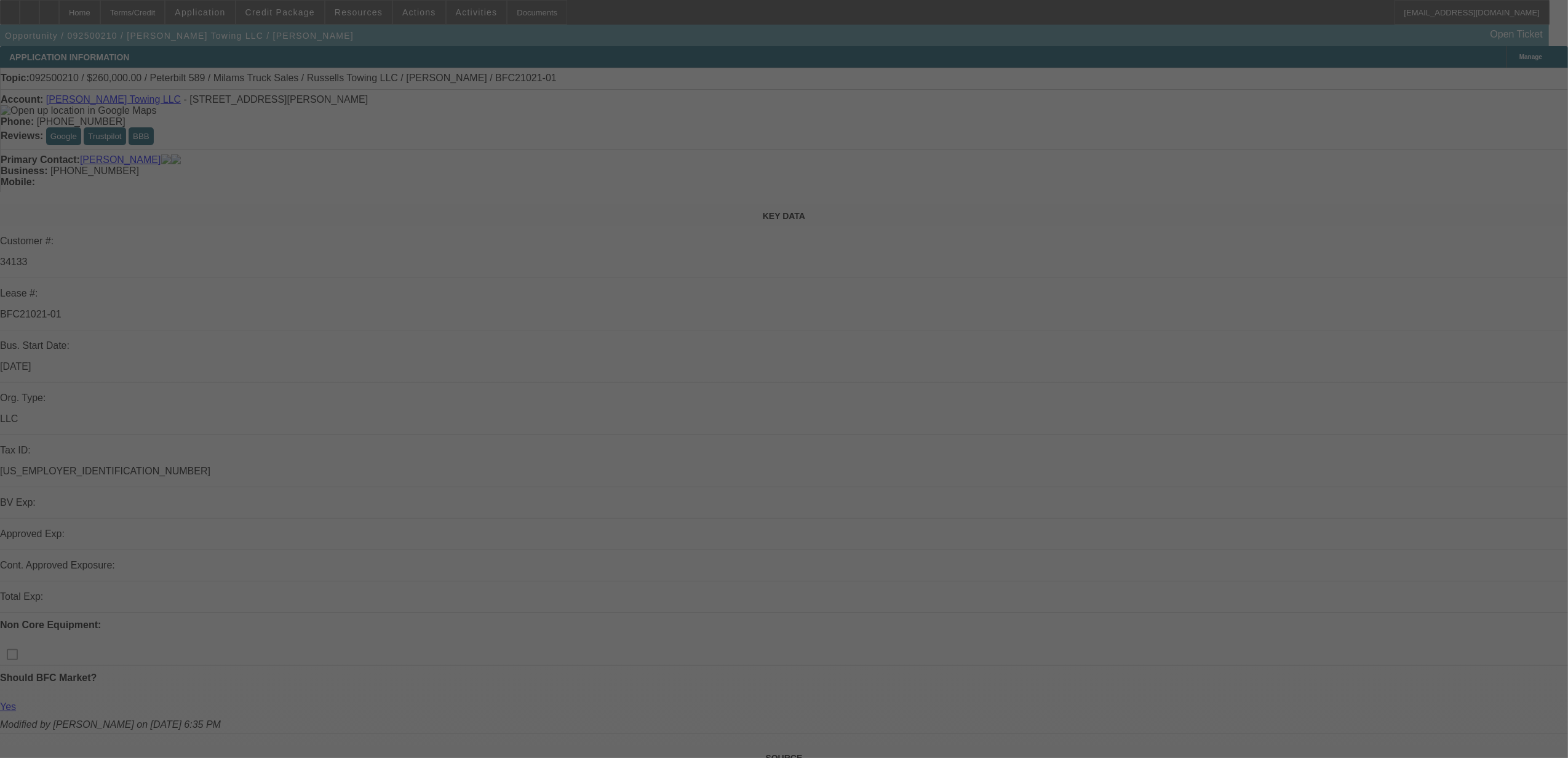
select select "0"
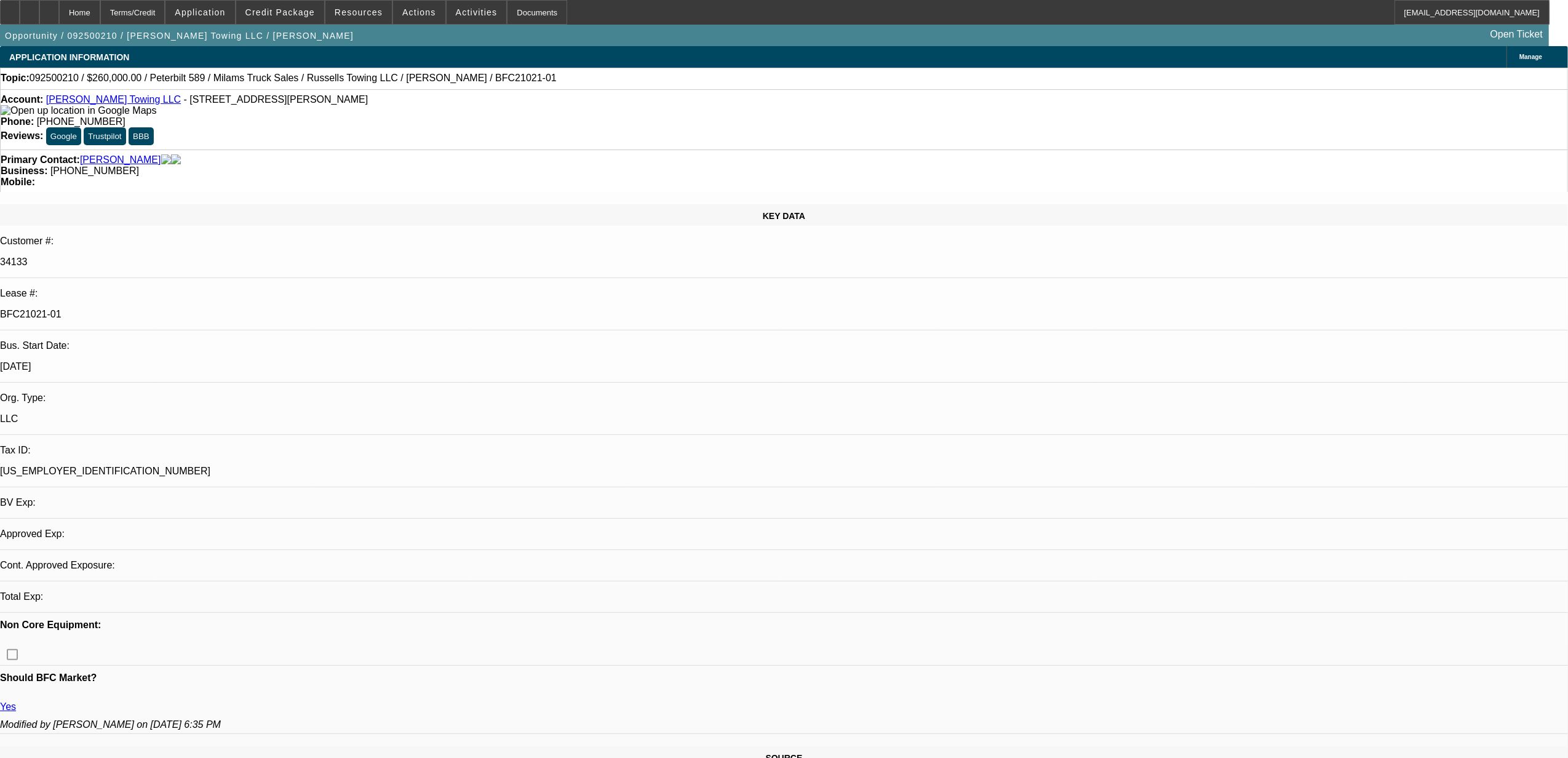
select select "0"
select select "3"
select select "0"
select select "6"
select select "0"
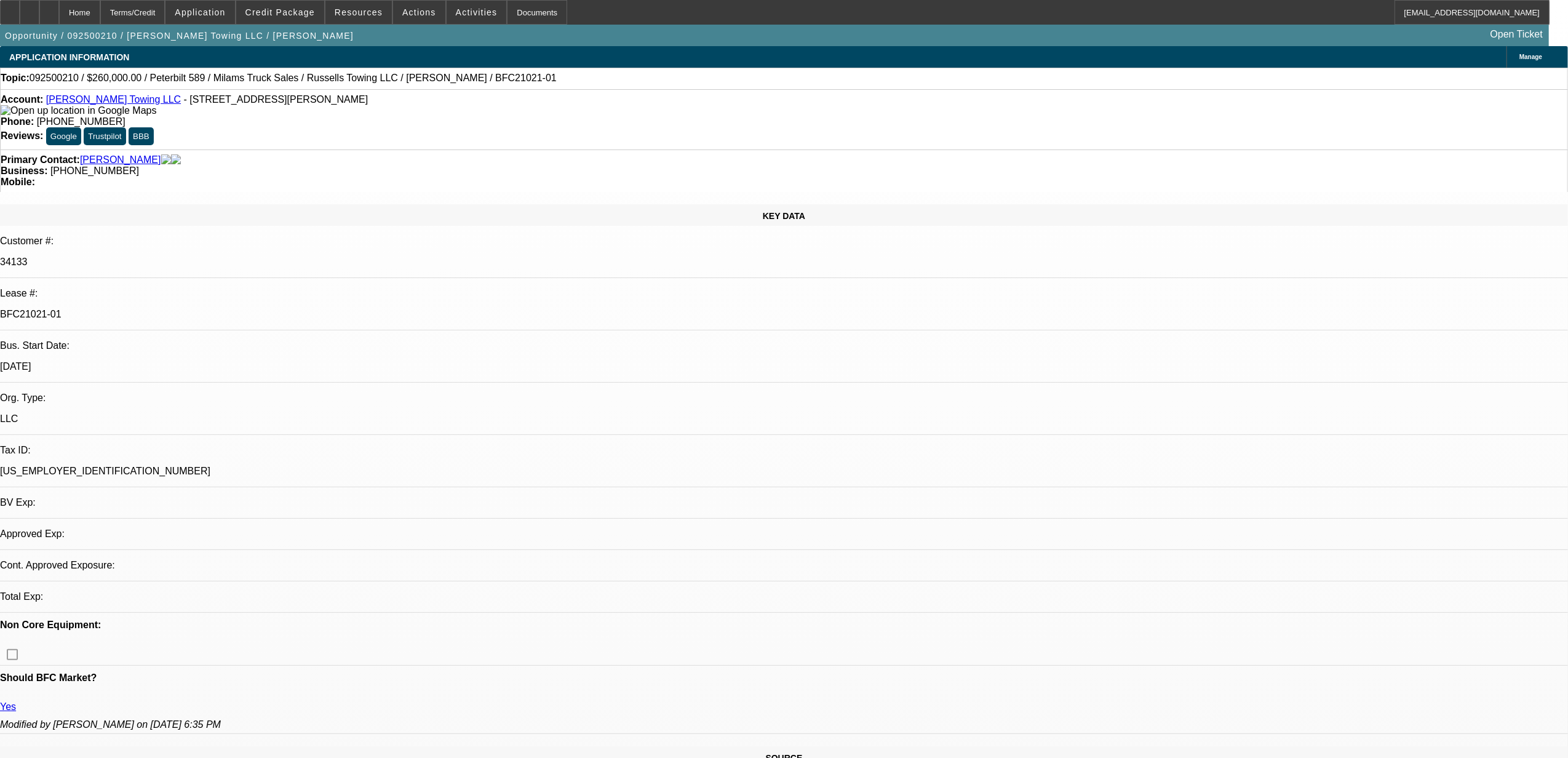
select select "0"
select select "3"
select select "0"
select select "6"
select select "0"
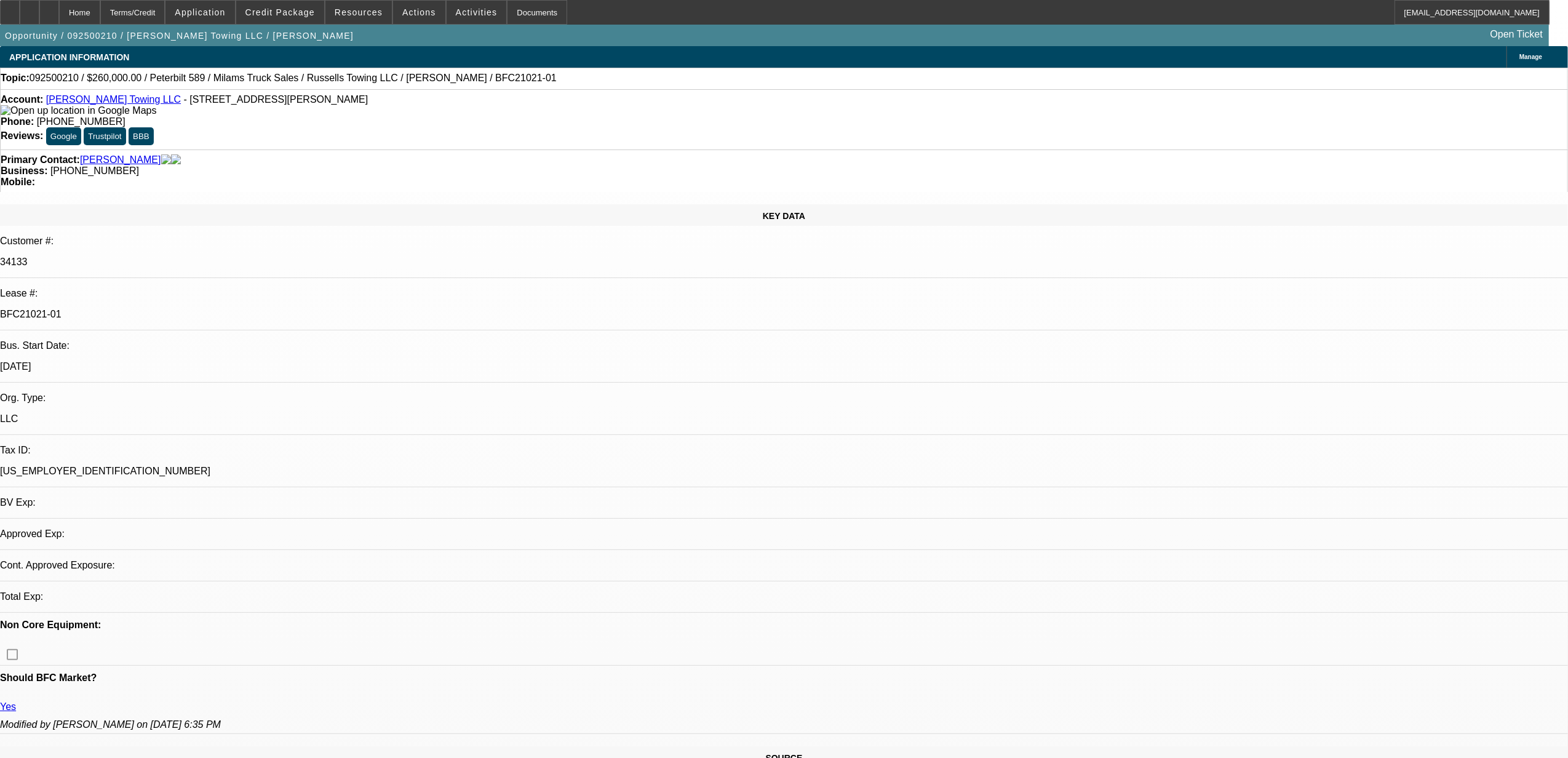
select select "0"
select select "3"
select select "0"
select select "6"
select select "0"
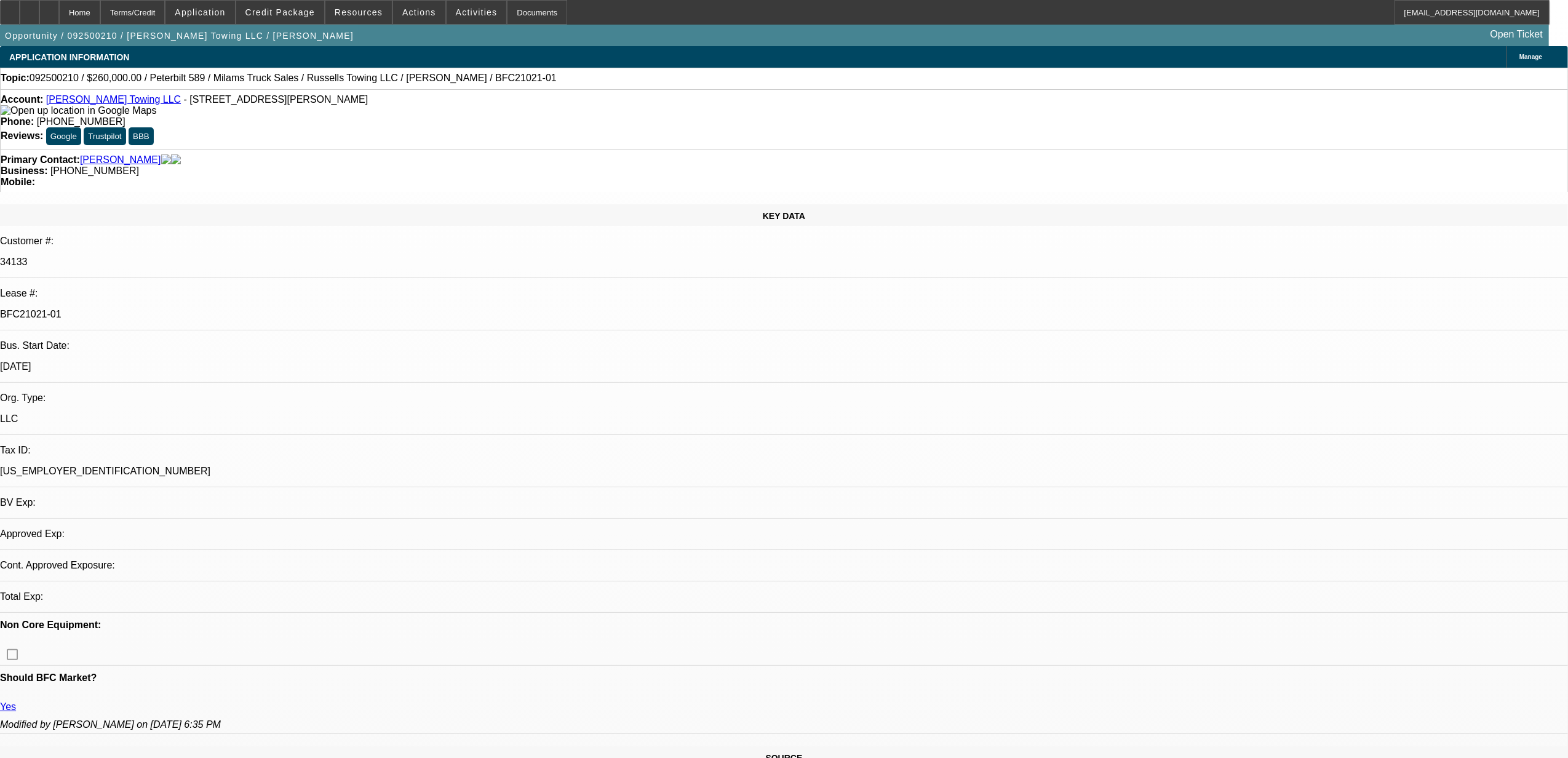
select select "0"
select select "3"
select select "0"
select select "6"
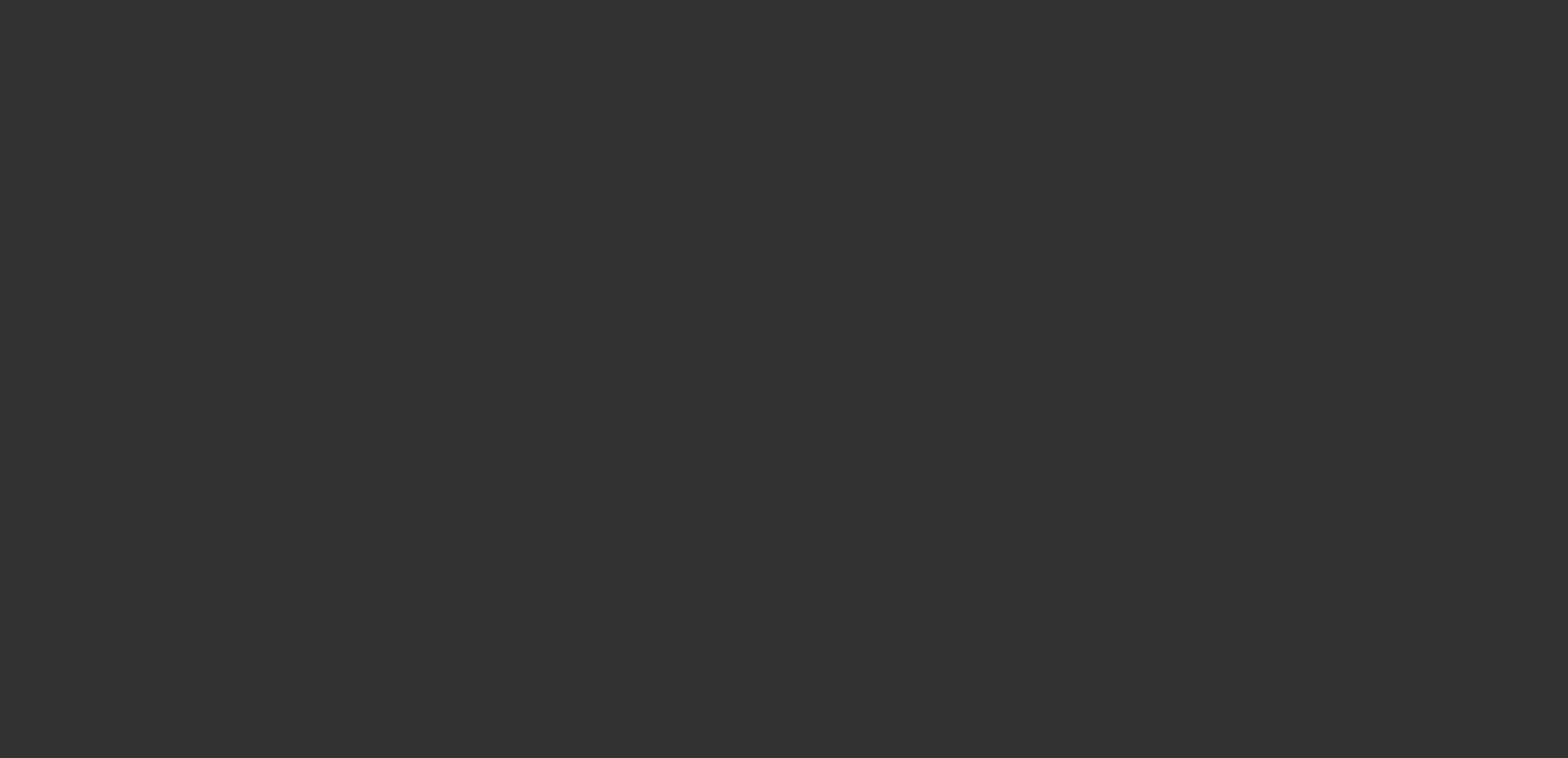
select select "0"
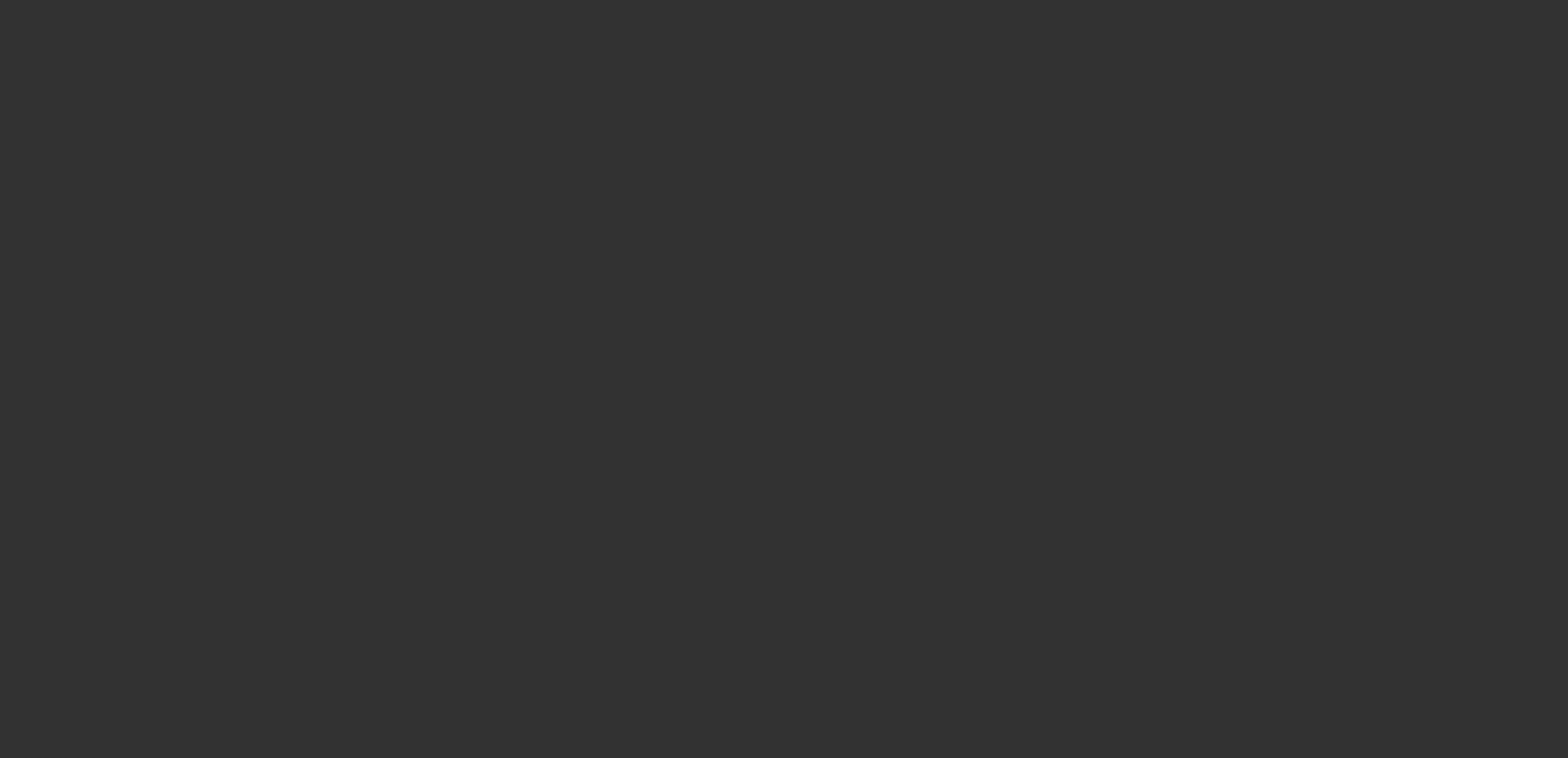
select select "0"
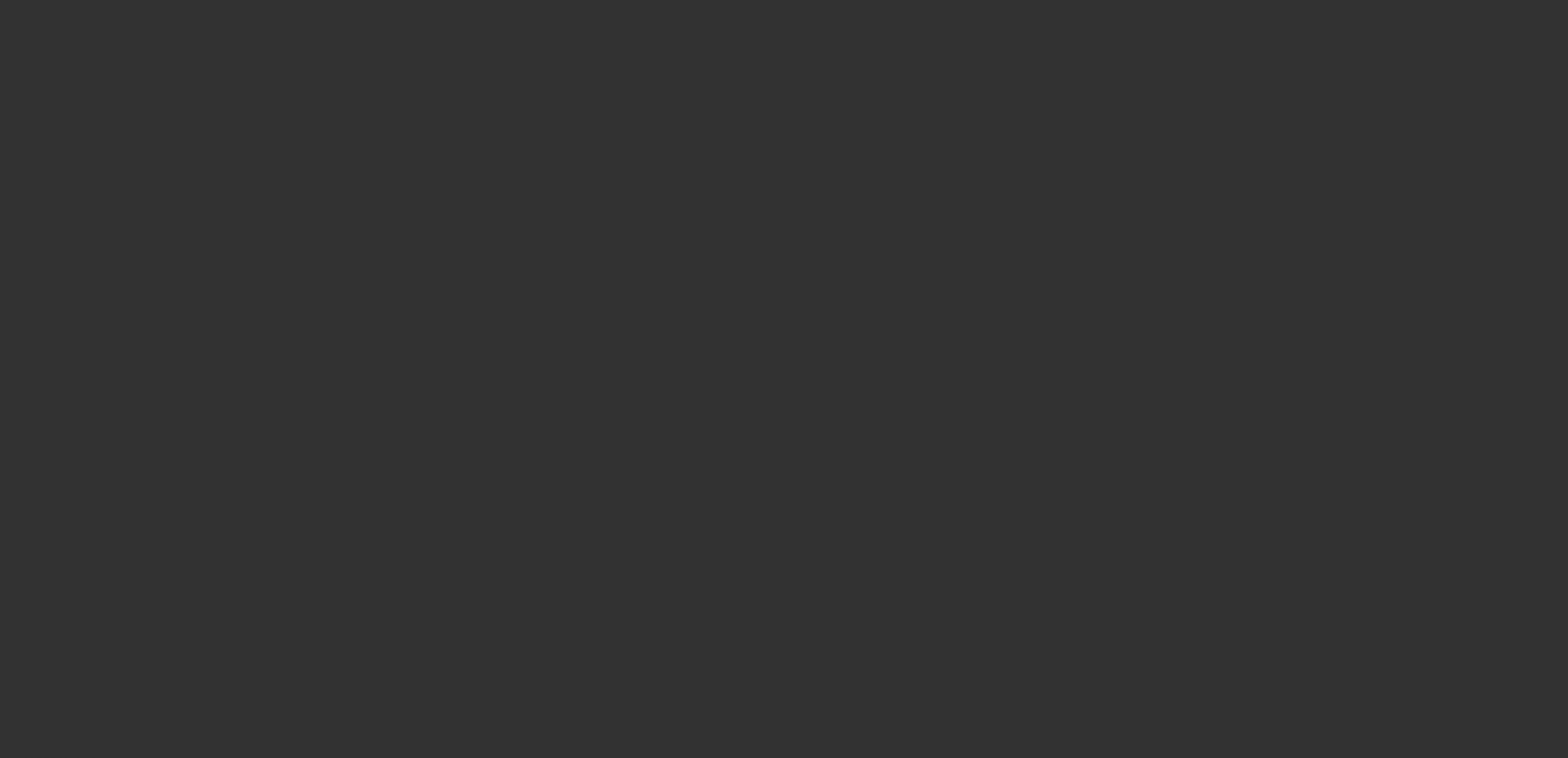
select select "0"
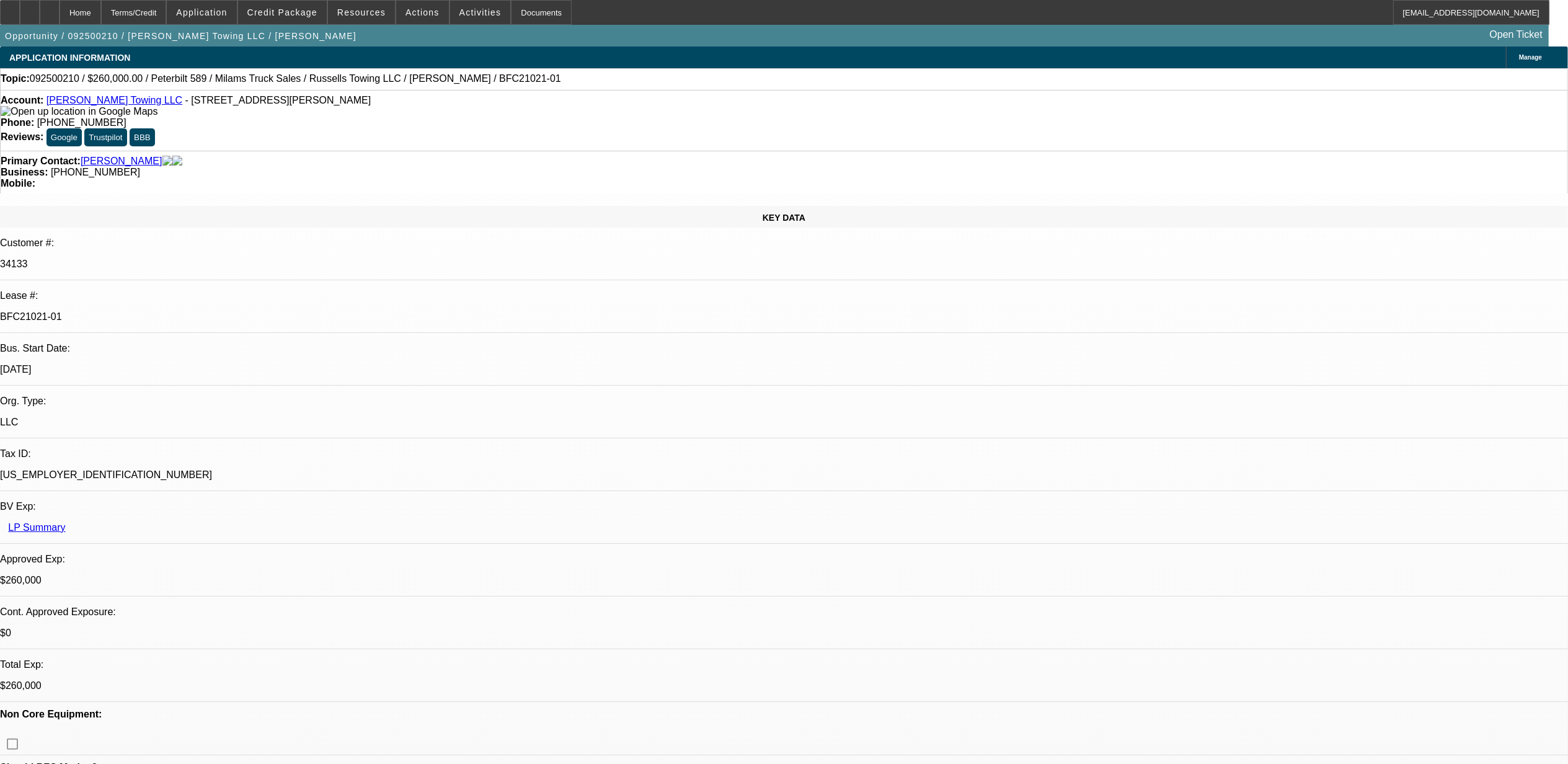
select select "0"
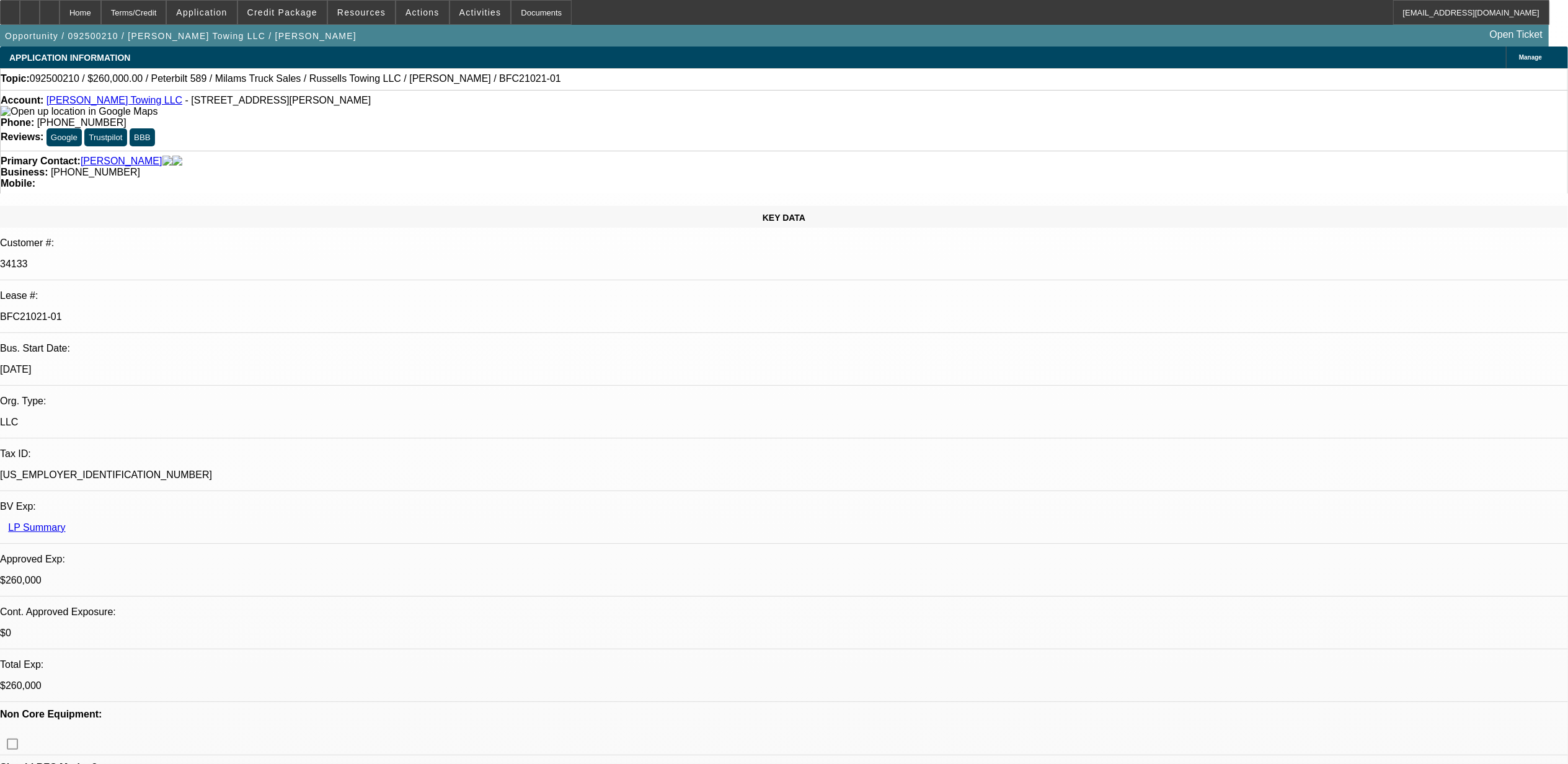
select select "0"
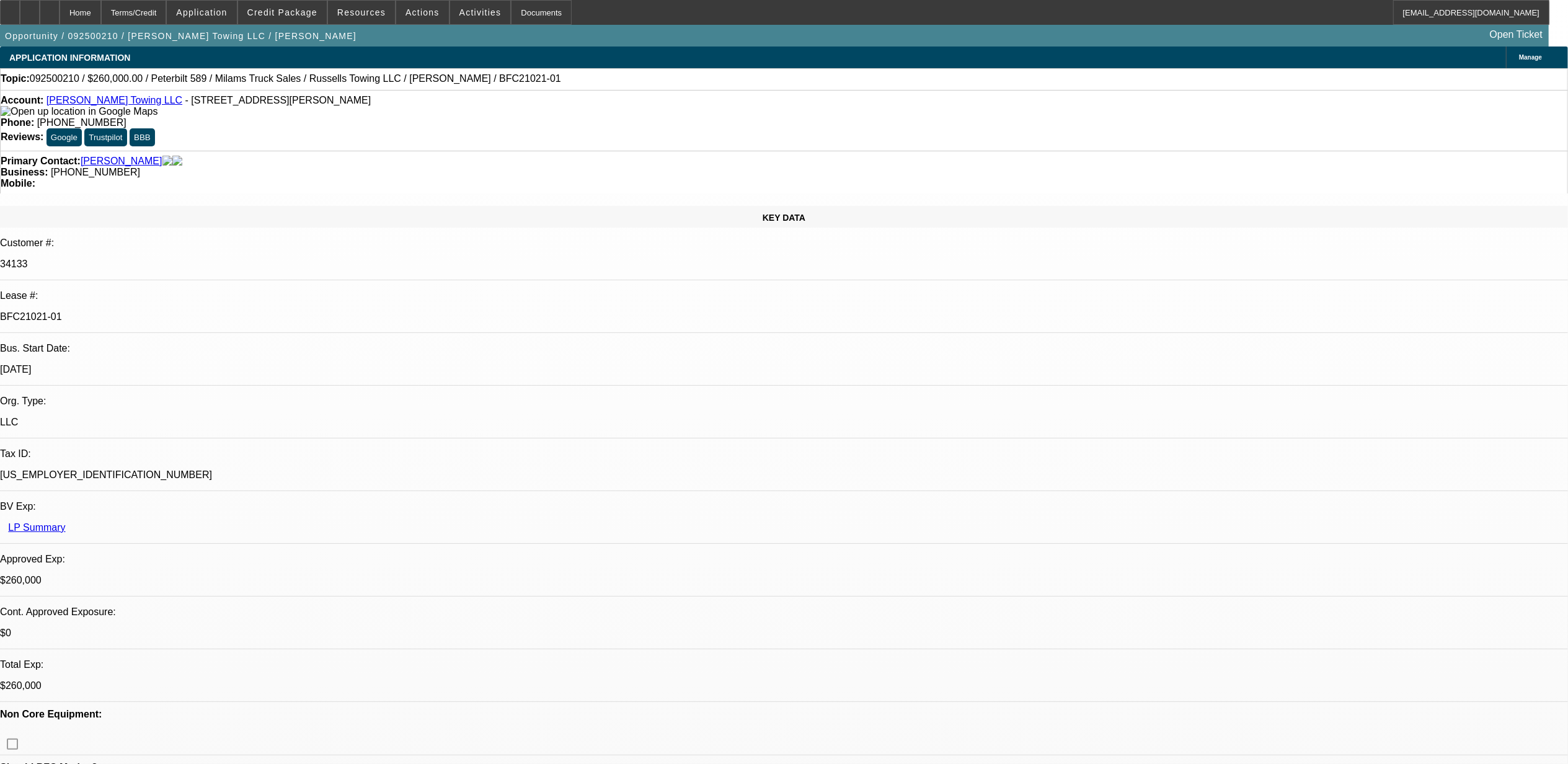
select select "0"
select select "1"
select select "3"
select select "6"
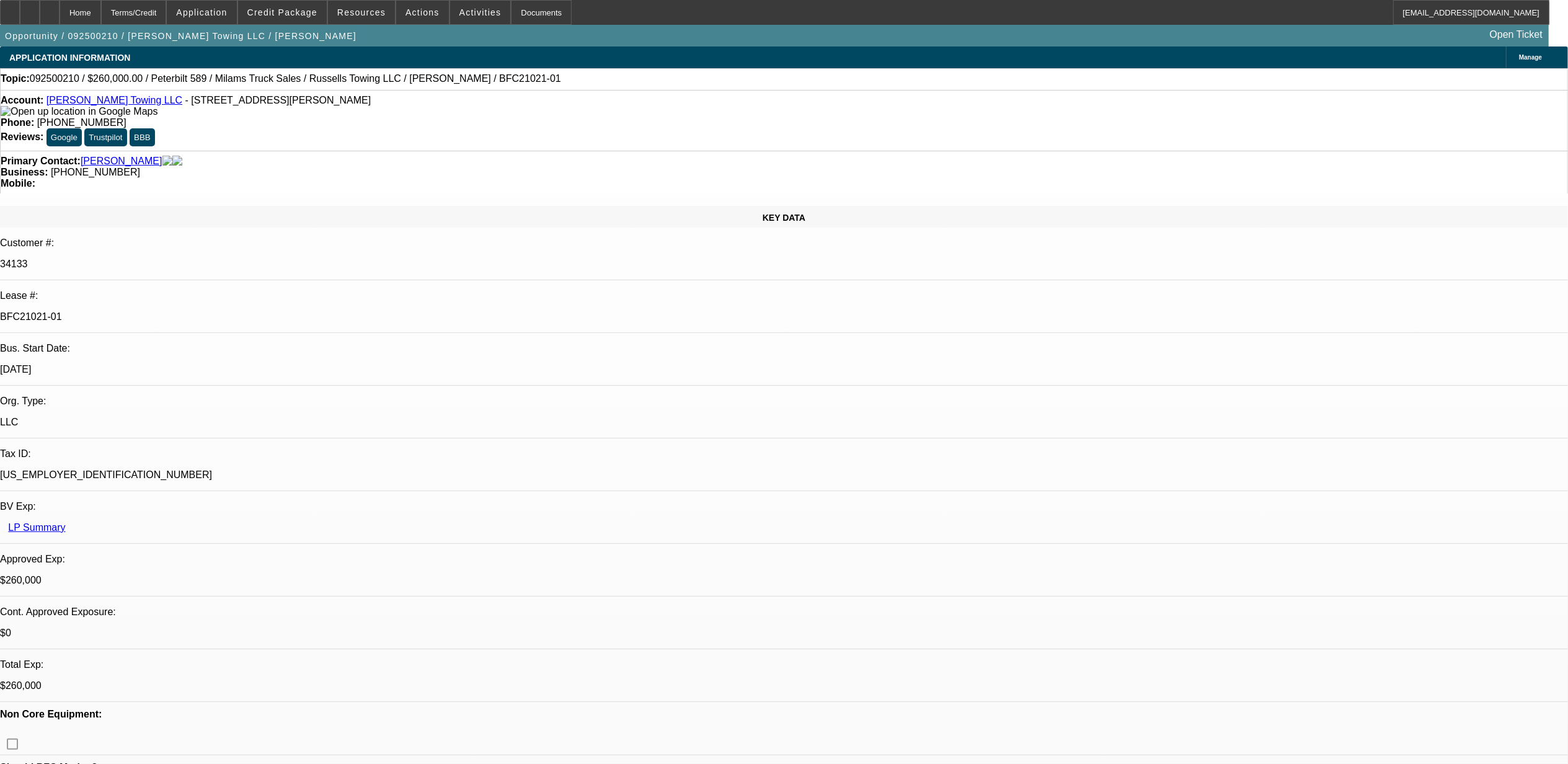
select select "1"
select select "3"
select select "6"
select select "1"
select select "3"
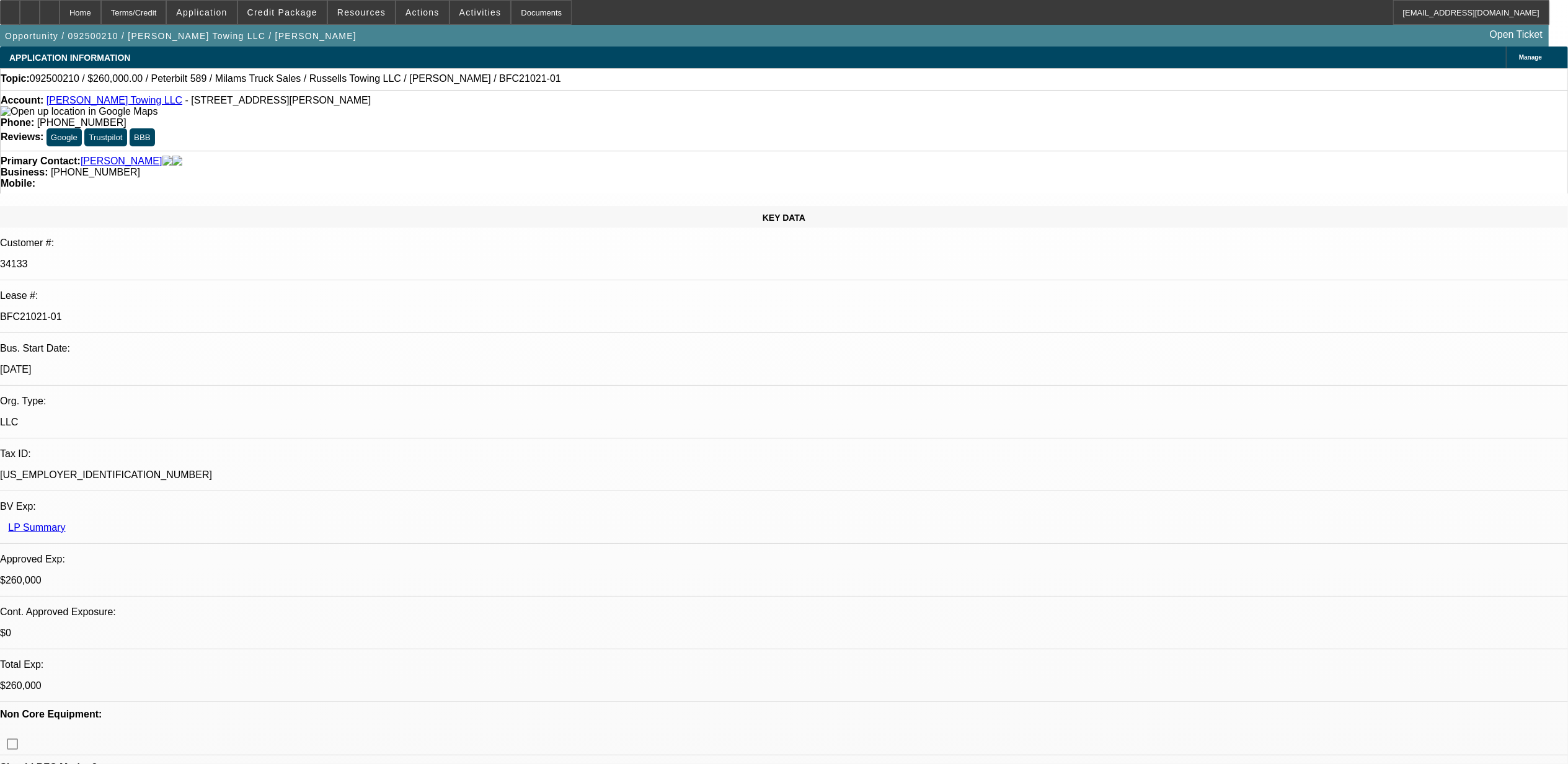
select select "6"
select select "1"
select select "3"
select select "6"
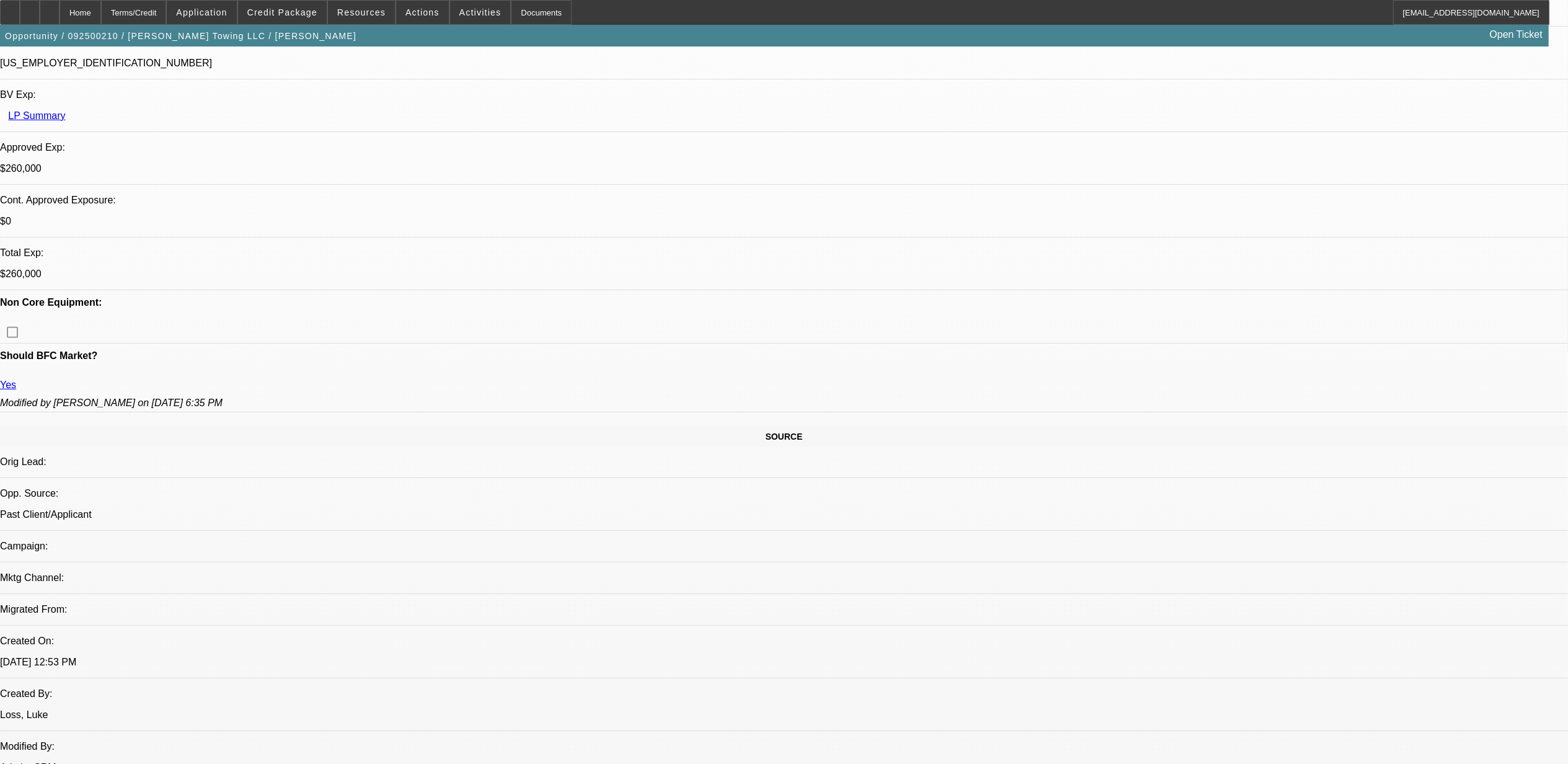
scroll to position [413, 0]
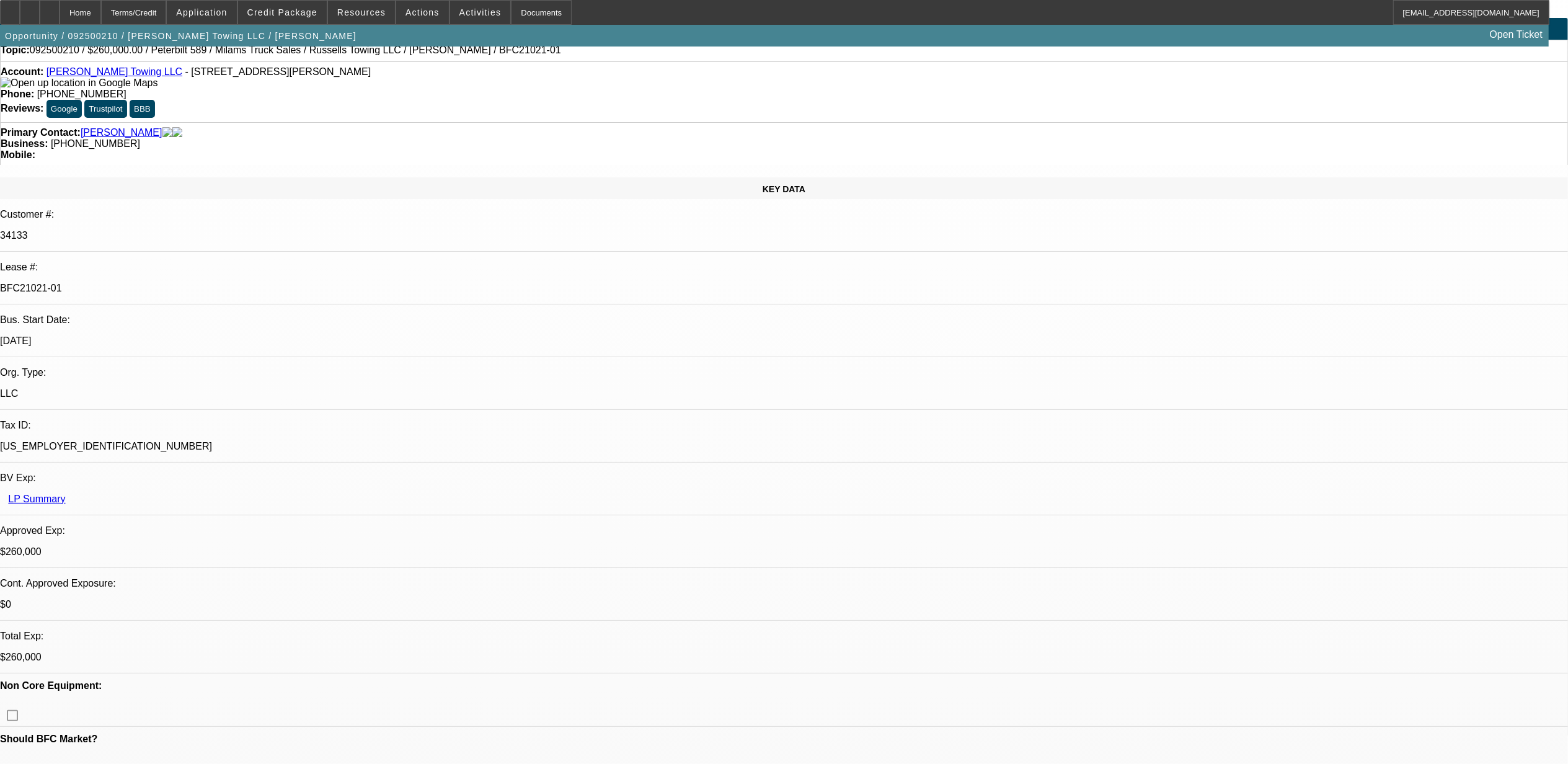
scroll to position [0, 0]
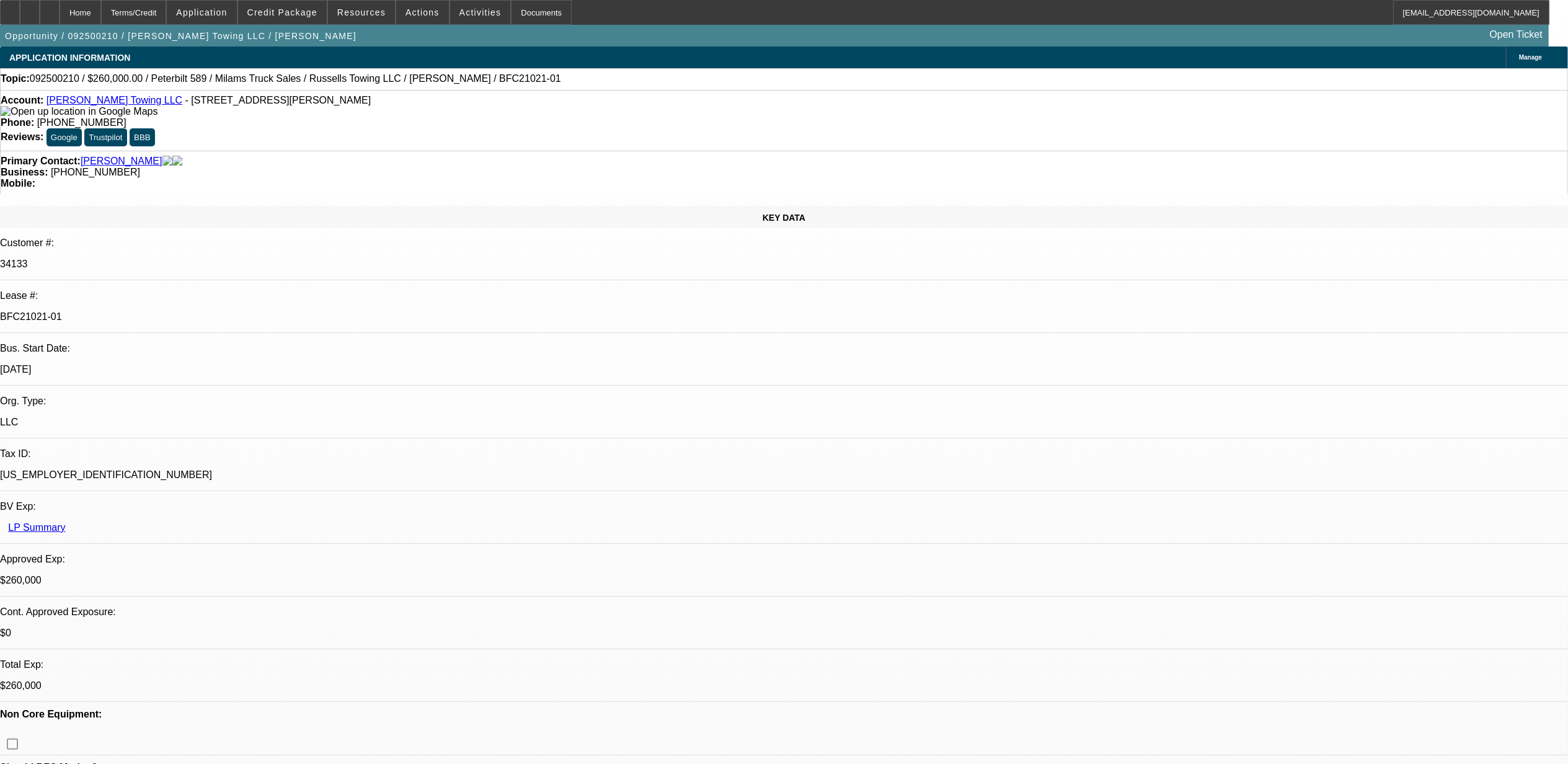
click at [86, 102] on link "[PERSON_NAME] Towing LLC" at bounding box center [114, 100] width 135 height 11
click at [92, 103] on link "[PERSON_NAME] Towing LLC" at bounding box center [114, 100] width 135 height 11
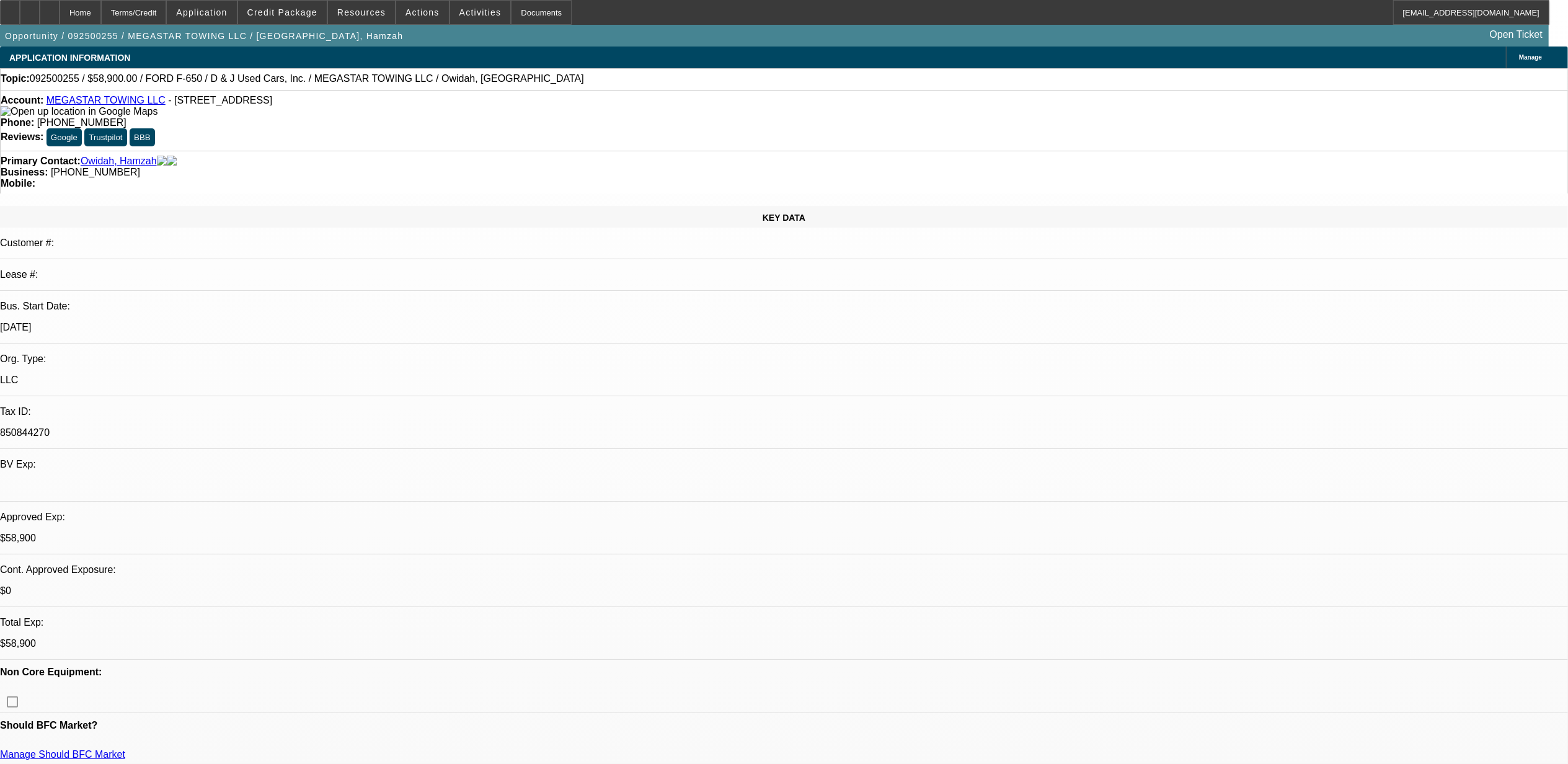
select select "0.15"
select select "2"
select select "0.1"
select select "0"
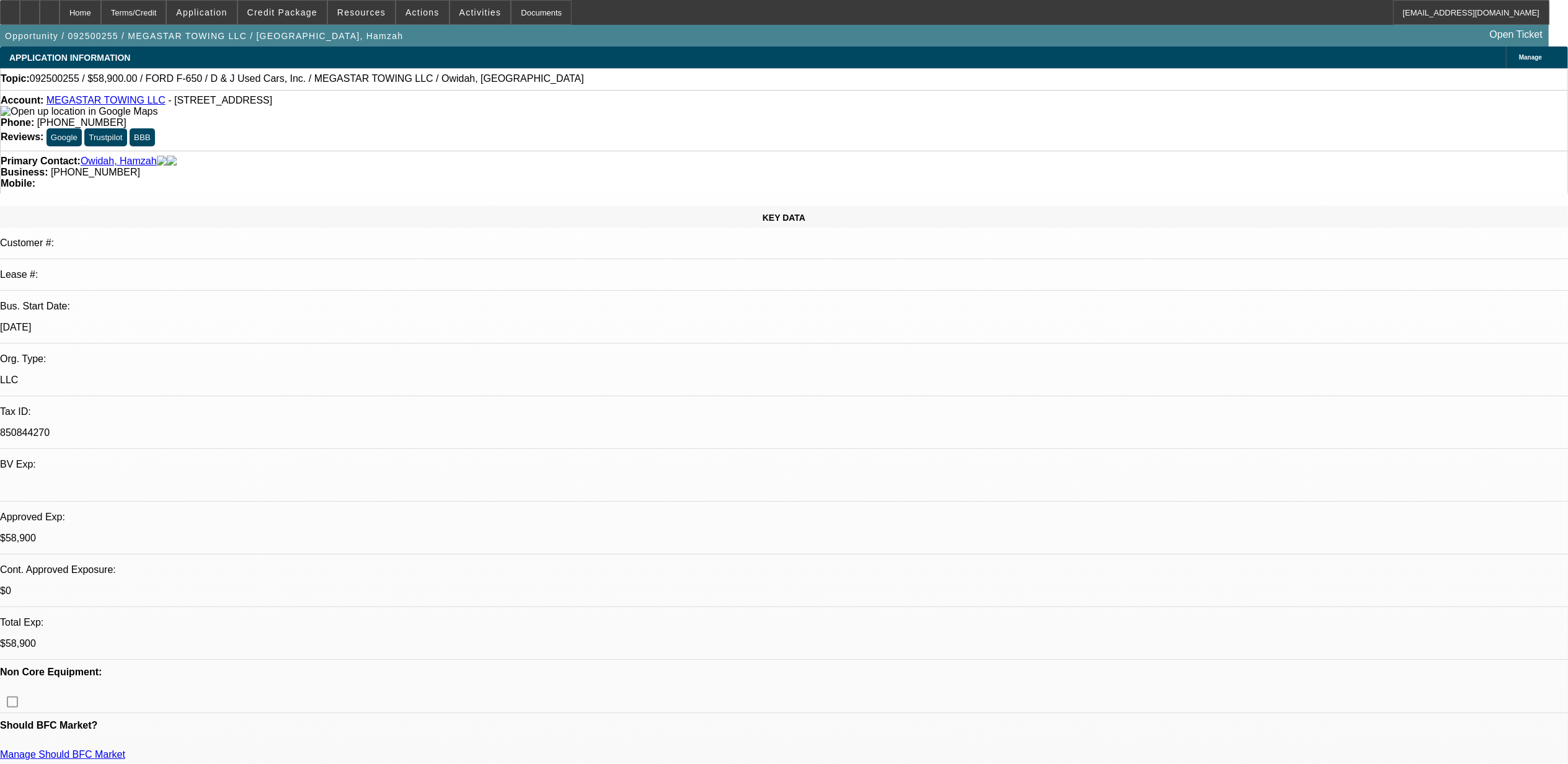
select select "0.1"
select select "0"
select select "2"
select select "0.1"
select select "0"
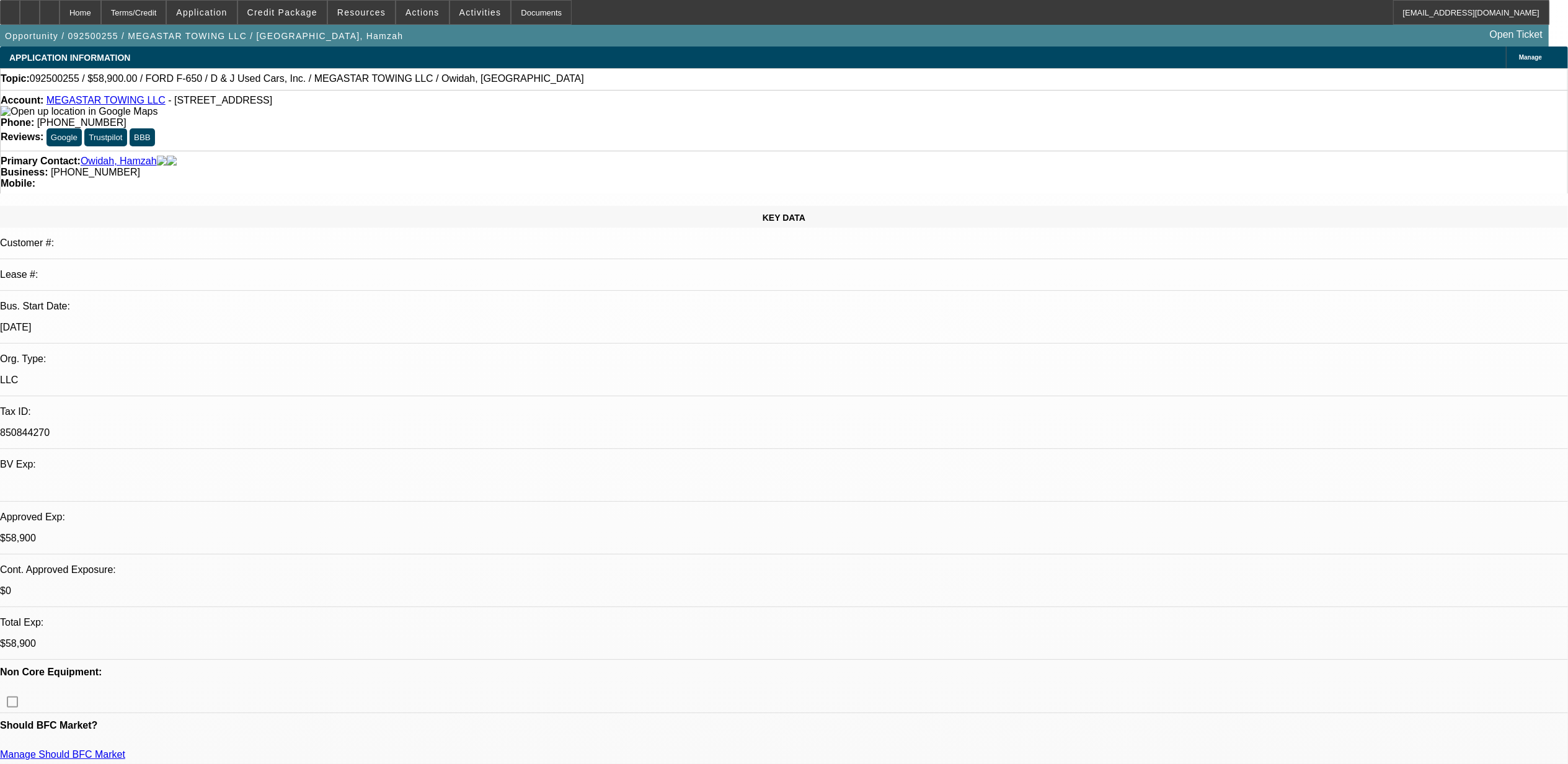
select select "2"
select select "0.1"
select select "1"
select select "2"
select select "4"
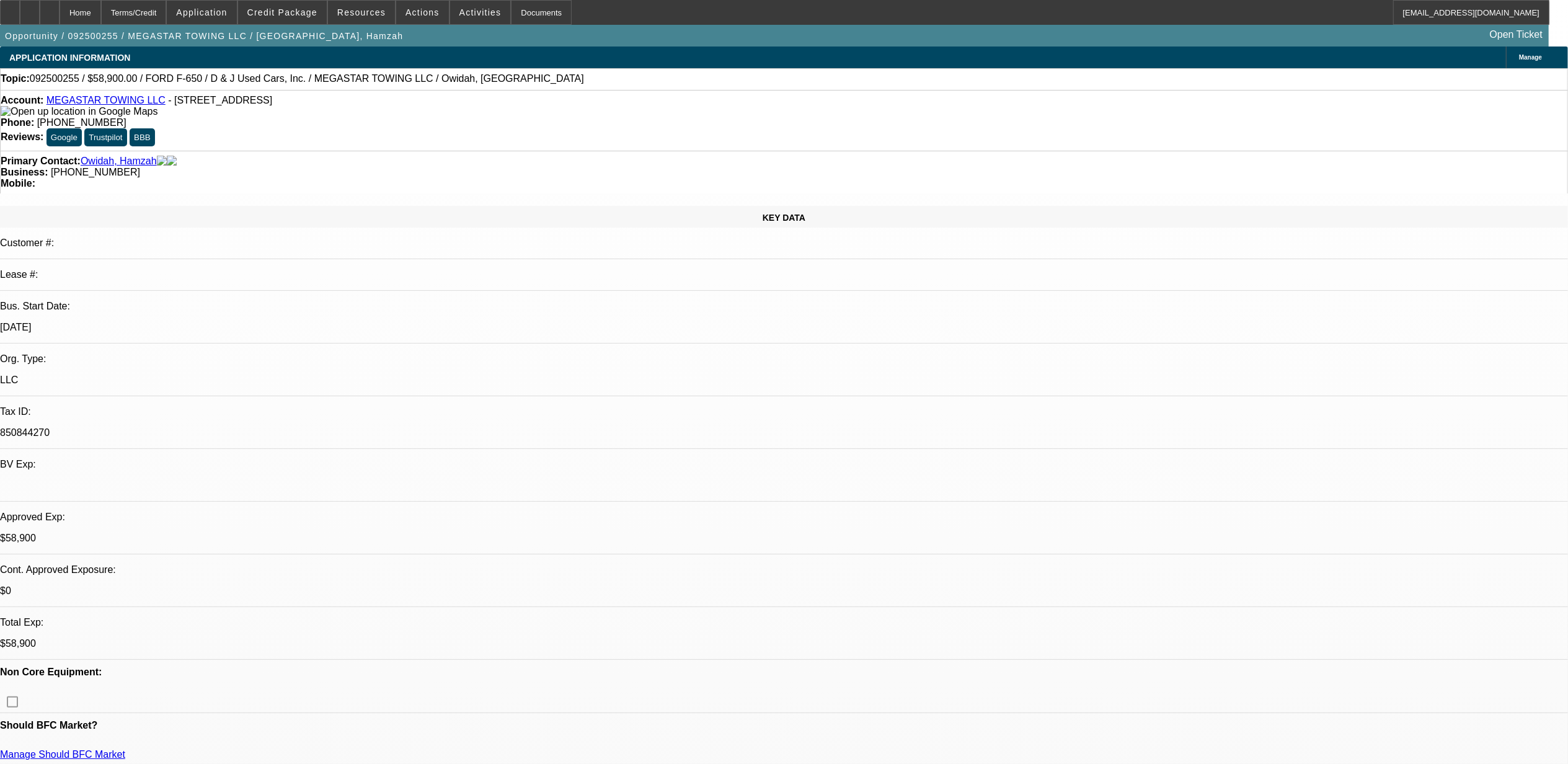
select select "1"
select select "4"
select select "1"
select select "2"
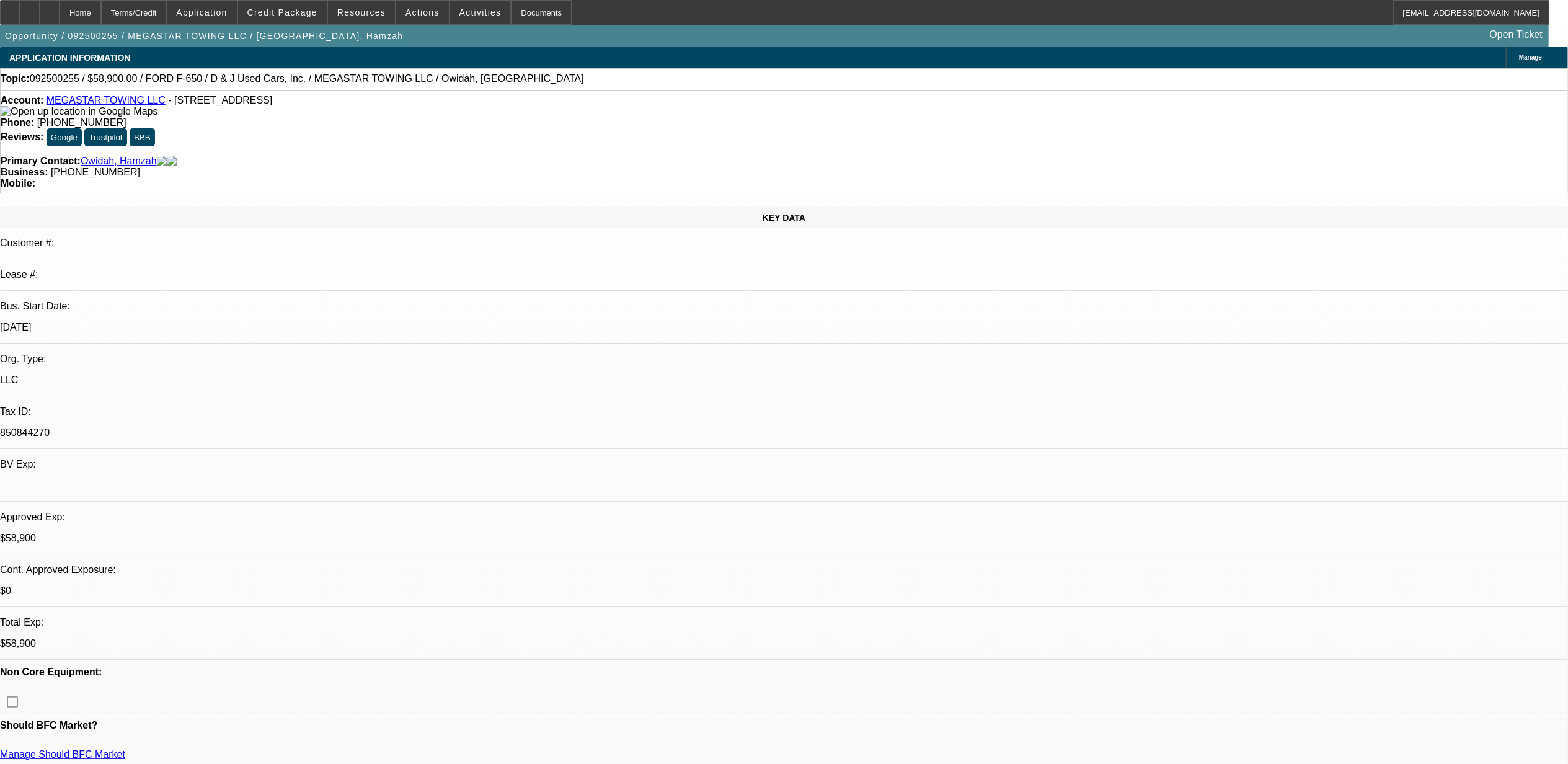
select select "4"
select select "1"
select select "2"
select select "4"
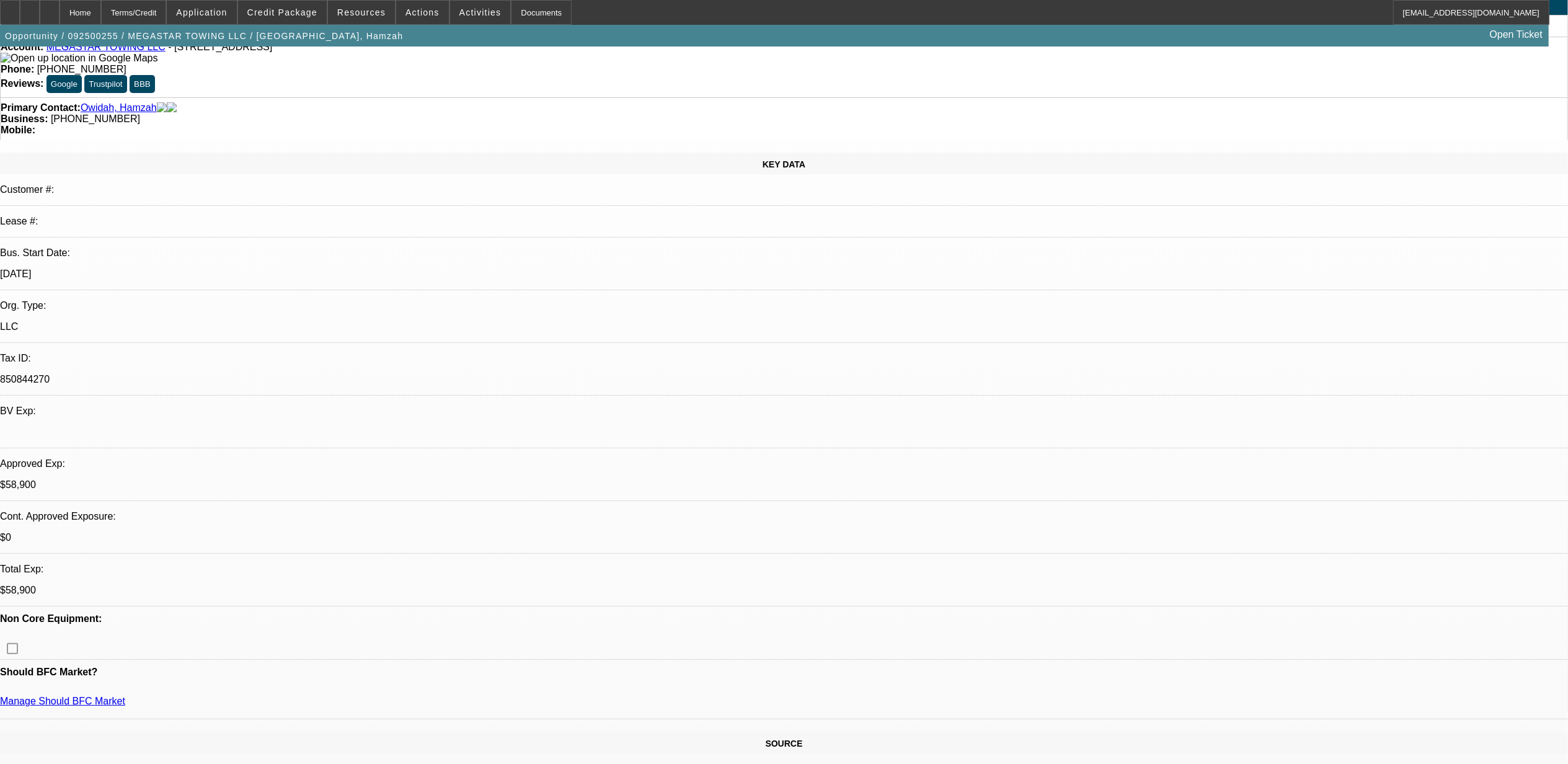
scroll to position [82, 0]
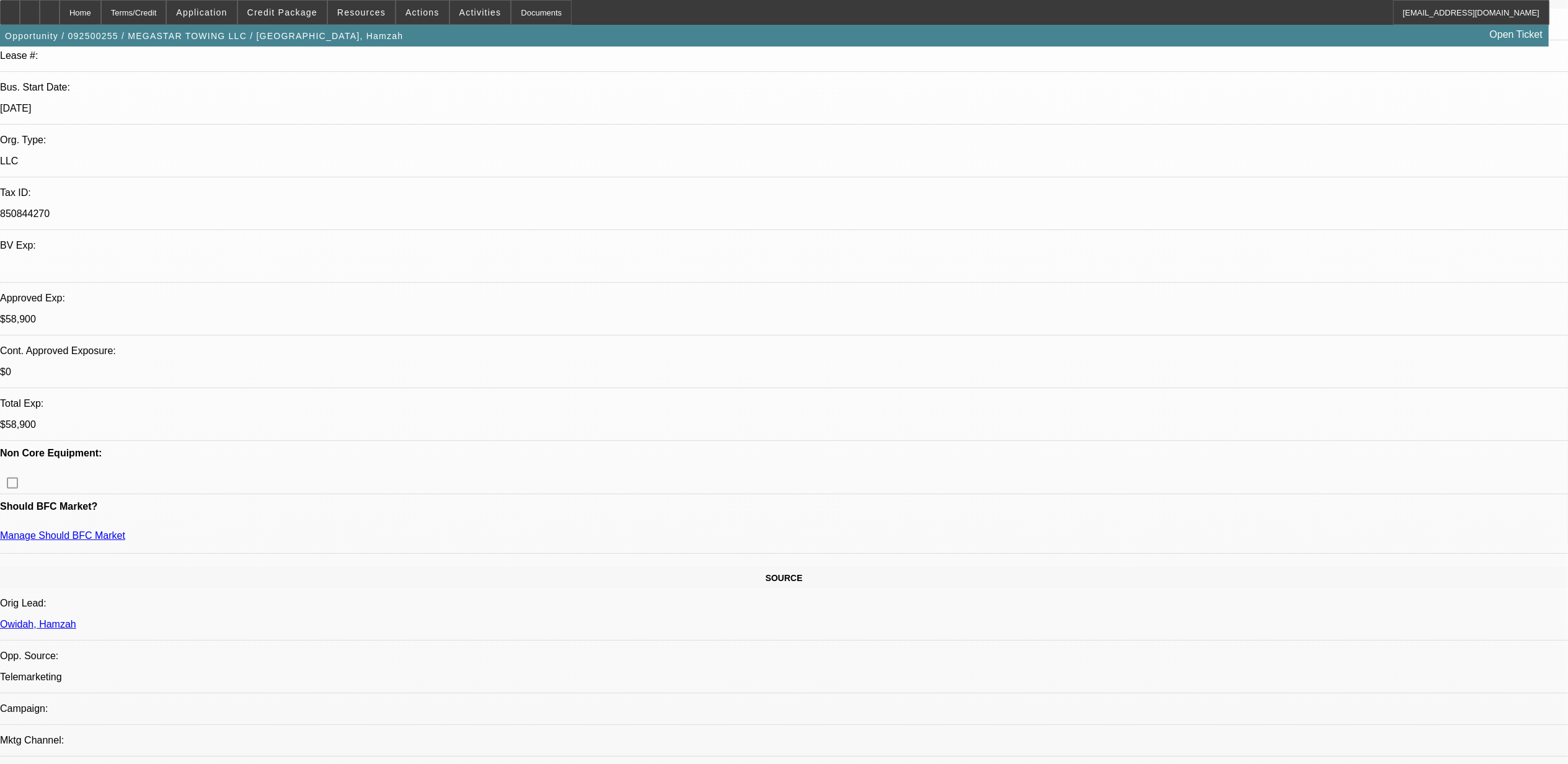
scroll to position [248, 0]
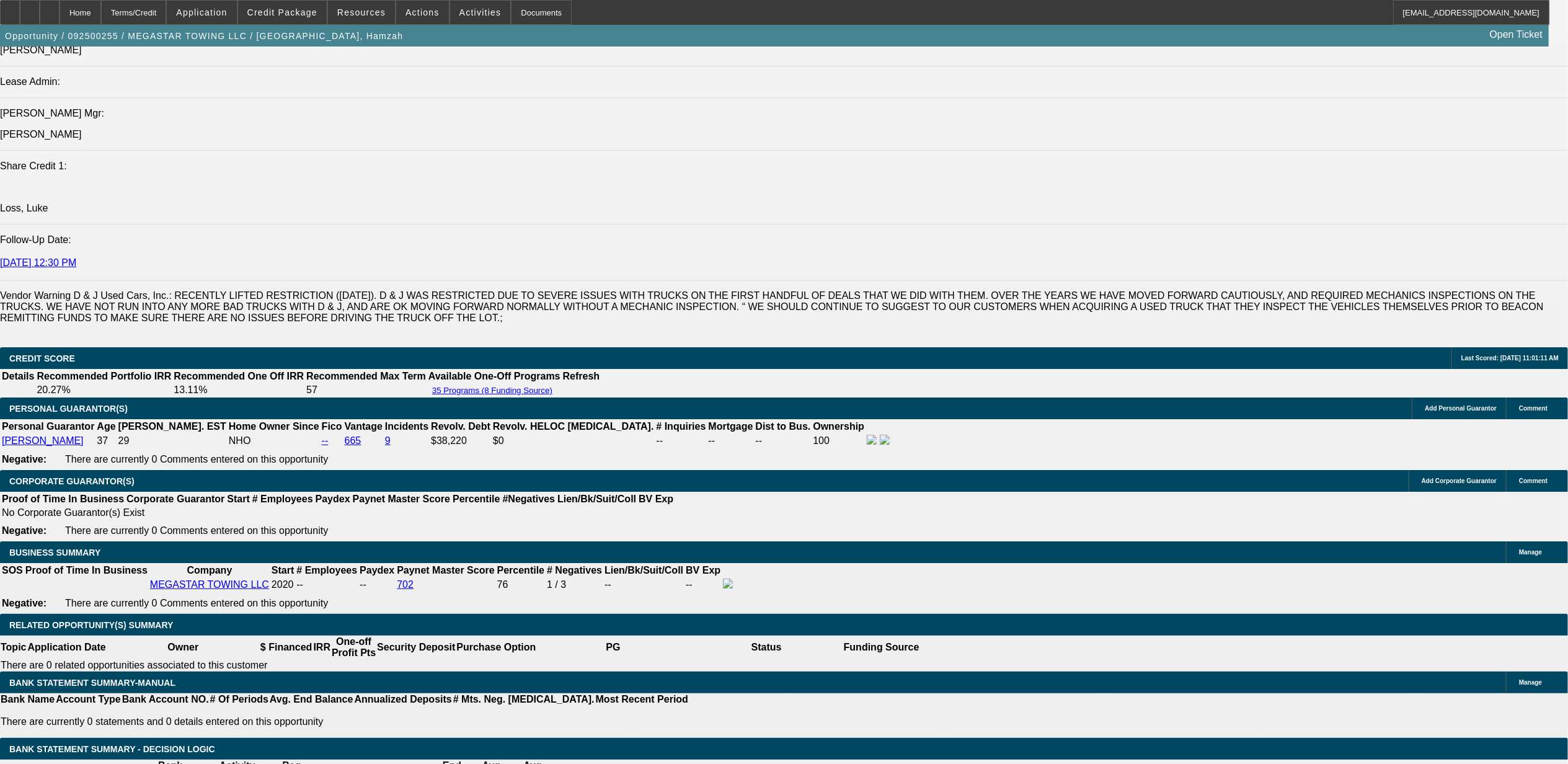
scroll to position [1570, 0]
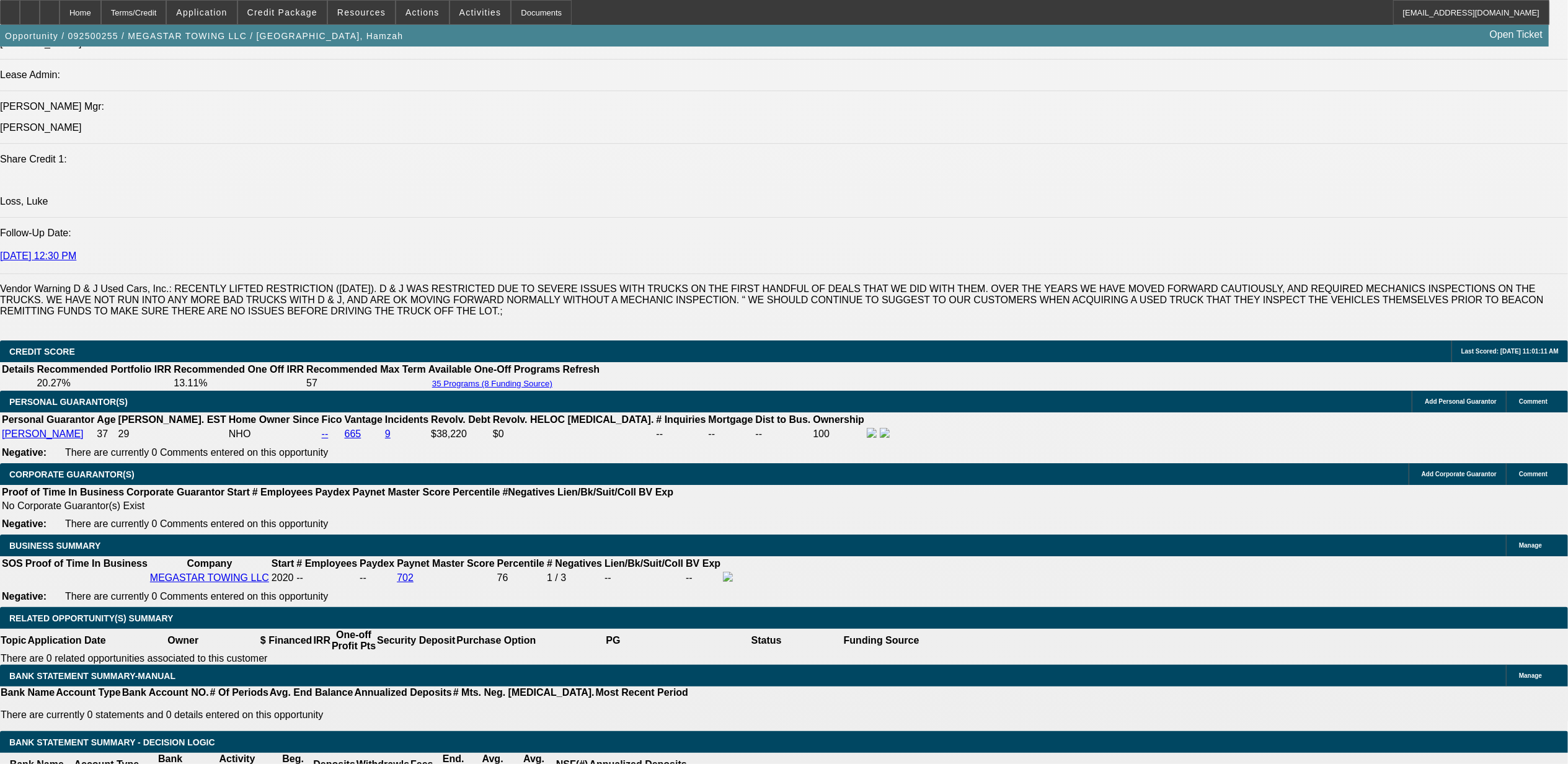
drag, startPoint x: 738, startPoint y: 538, endPoint x: 811, endPoint y: 530, distance: 73.4
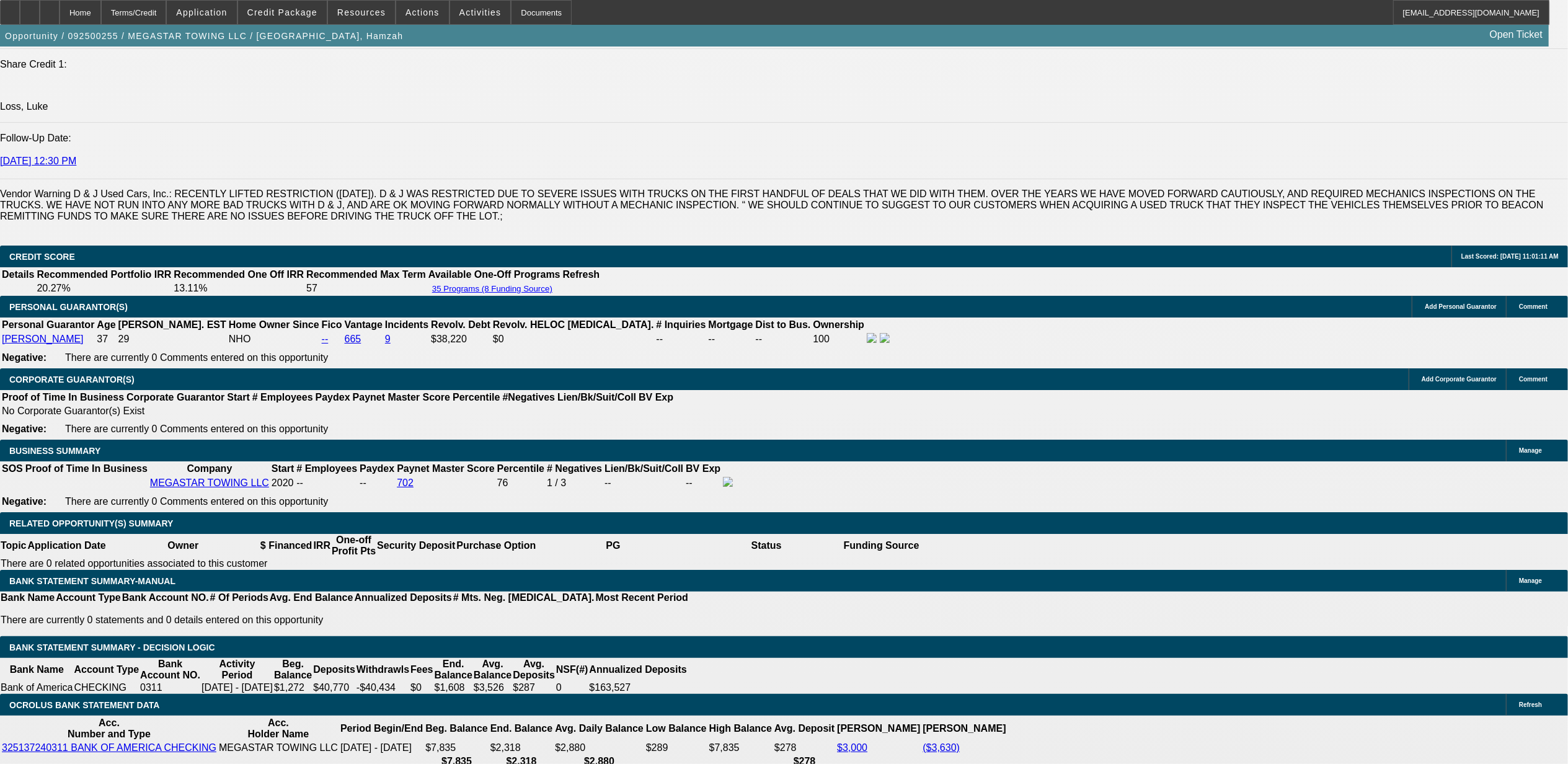
scroll to position [1653, 0]
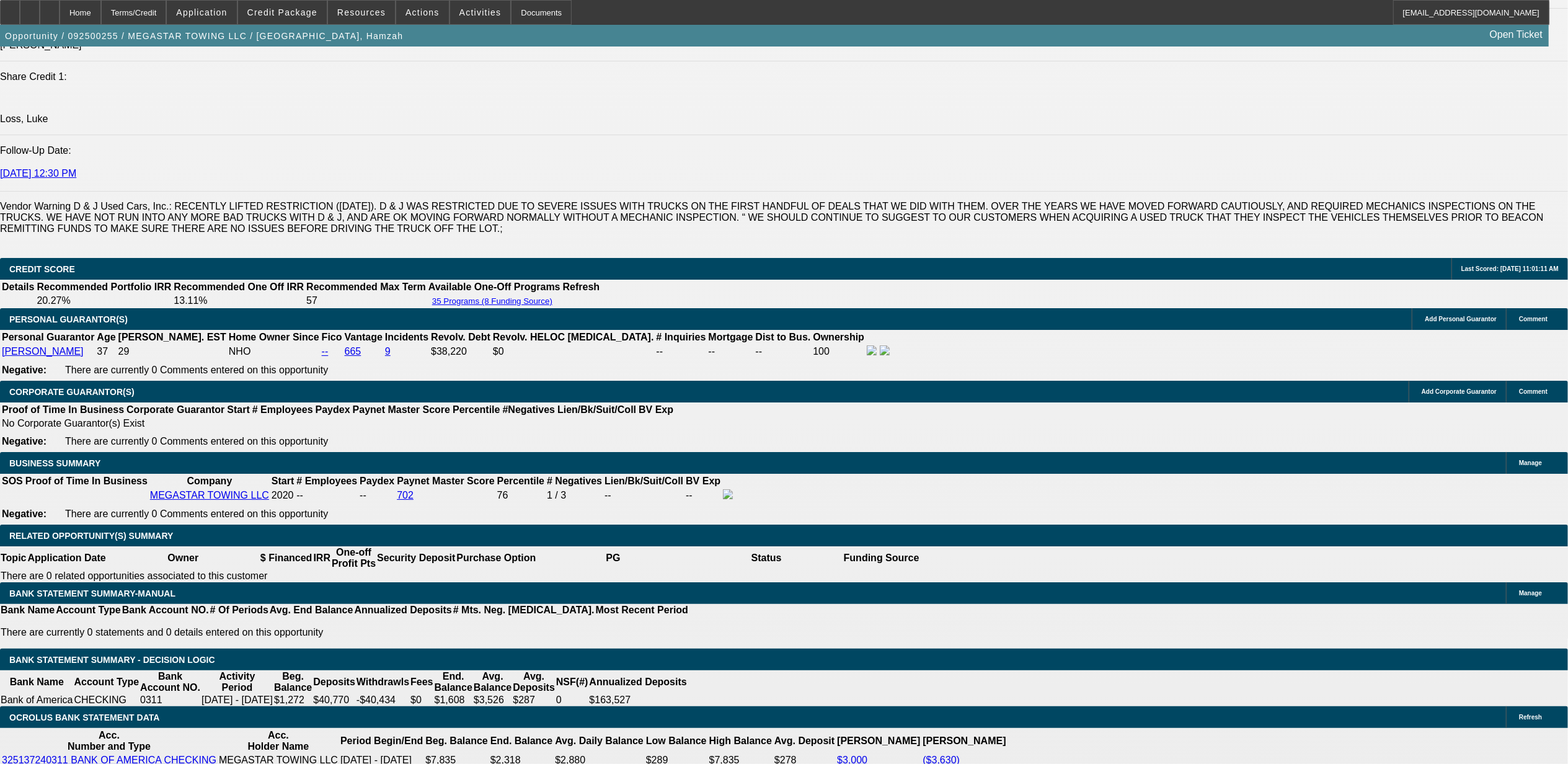
drag, startPoint x: 588, startPoint y: 646, endPoint x: 665, endPoint y: 640, distance: 77.2
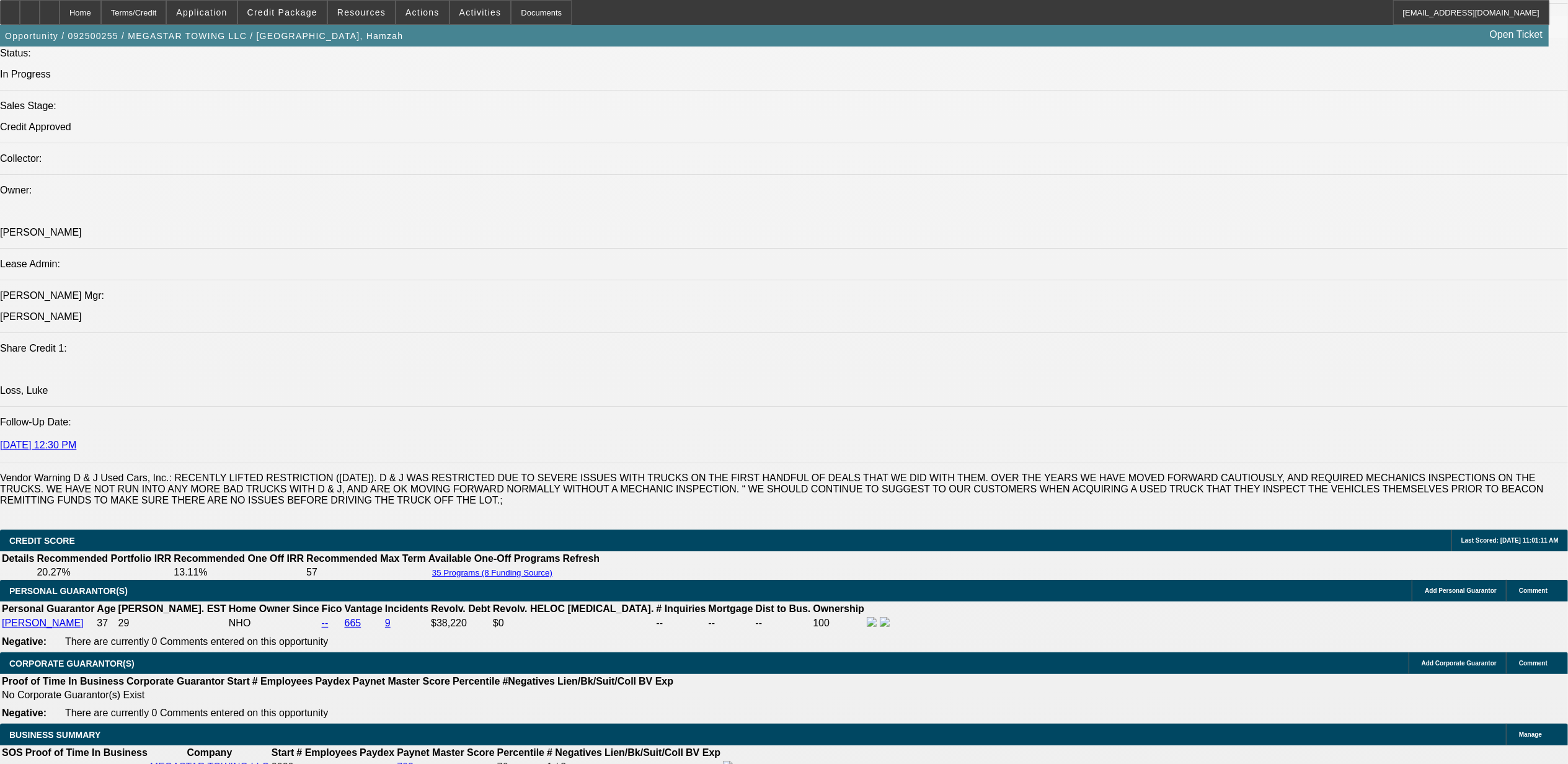
scroll to position [1322, 0]
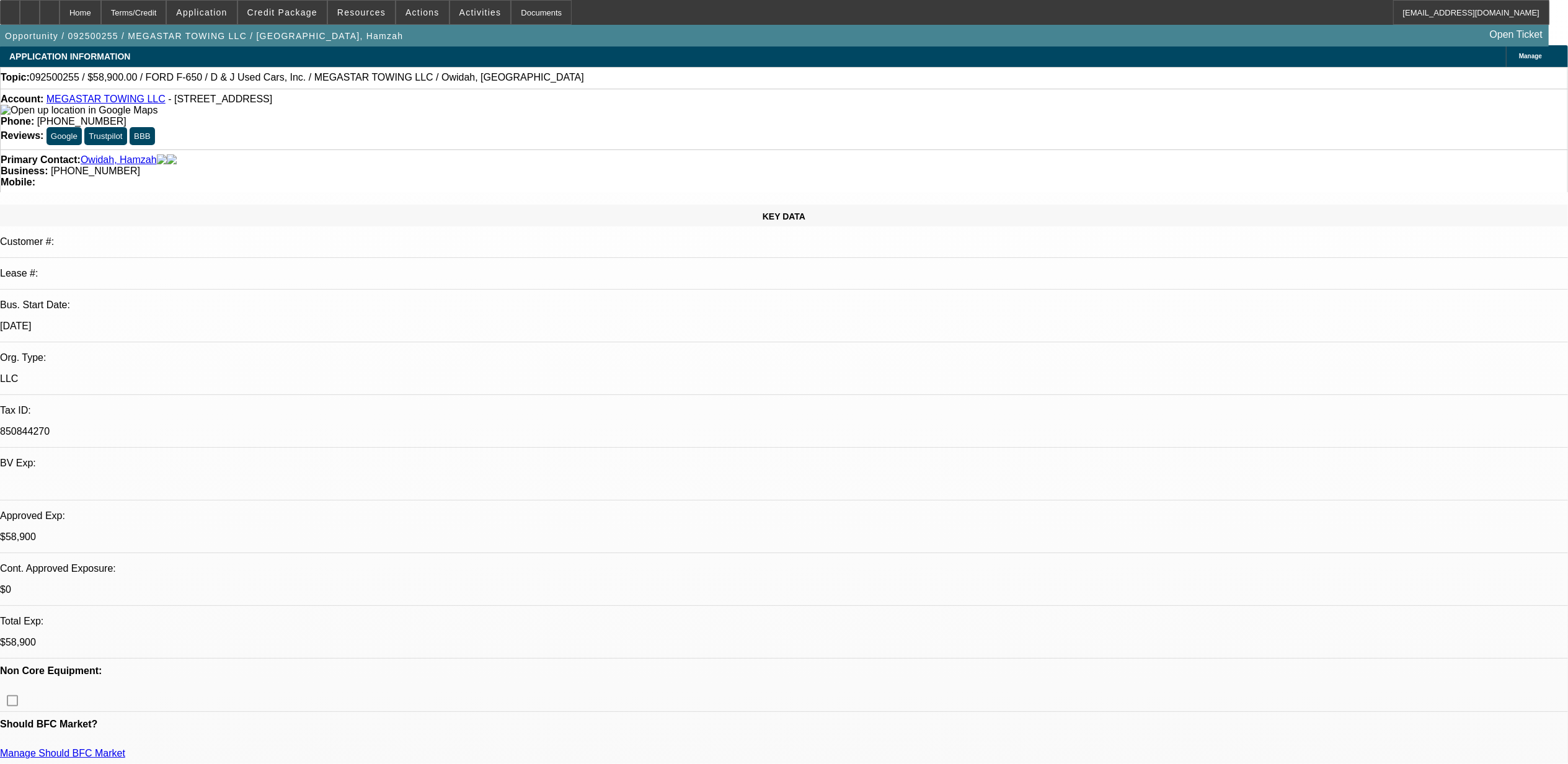
scroll to position [0, 0]
